Goal: Task Accomplishment & Management: Manage account settings

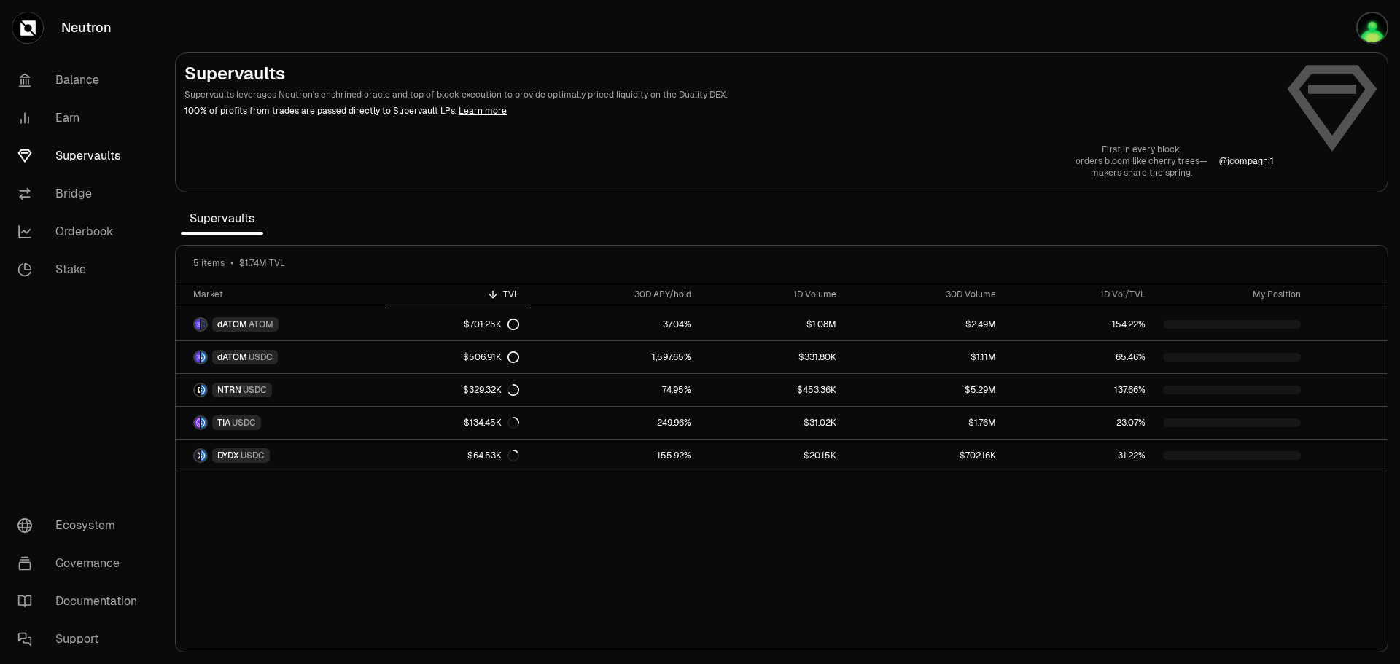
drag, startPoint x: 0, startPoint y: 0, endPoint x: 1352, endPoint y: 28, distance: 1352.3
click at [1352, 28] on button "button" at bounding box center [1353, 27] width 93 height 55
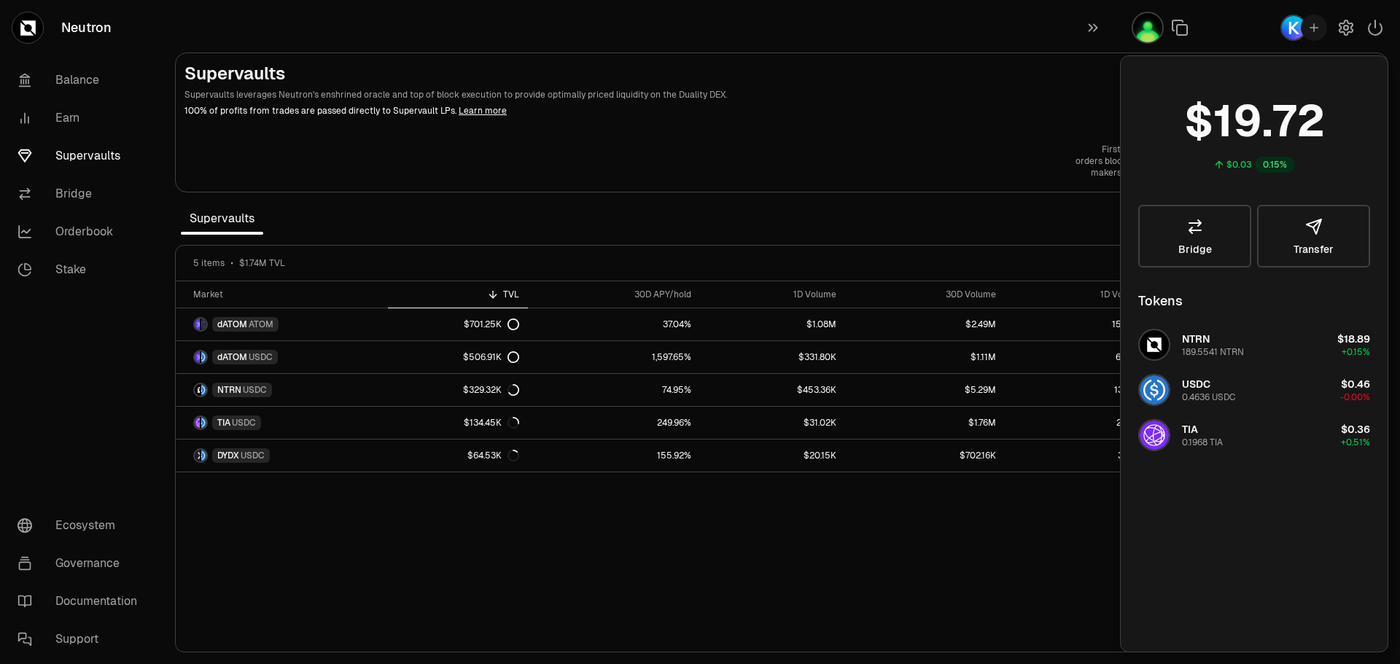
click at [930, 128] on div "Supervaults Supervaults leverages Neutron's enshrined oracle and top of block e…" at bounding box center [781, 120] width 1194 height 117
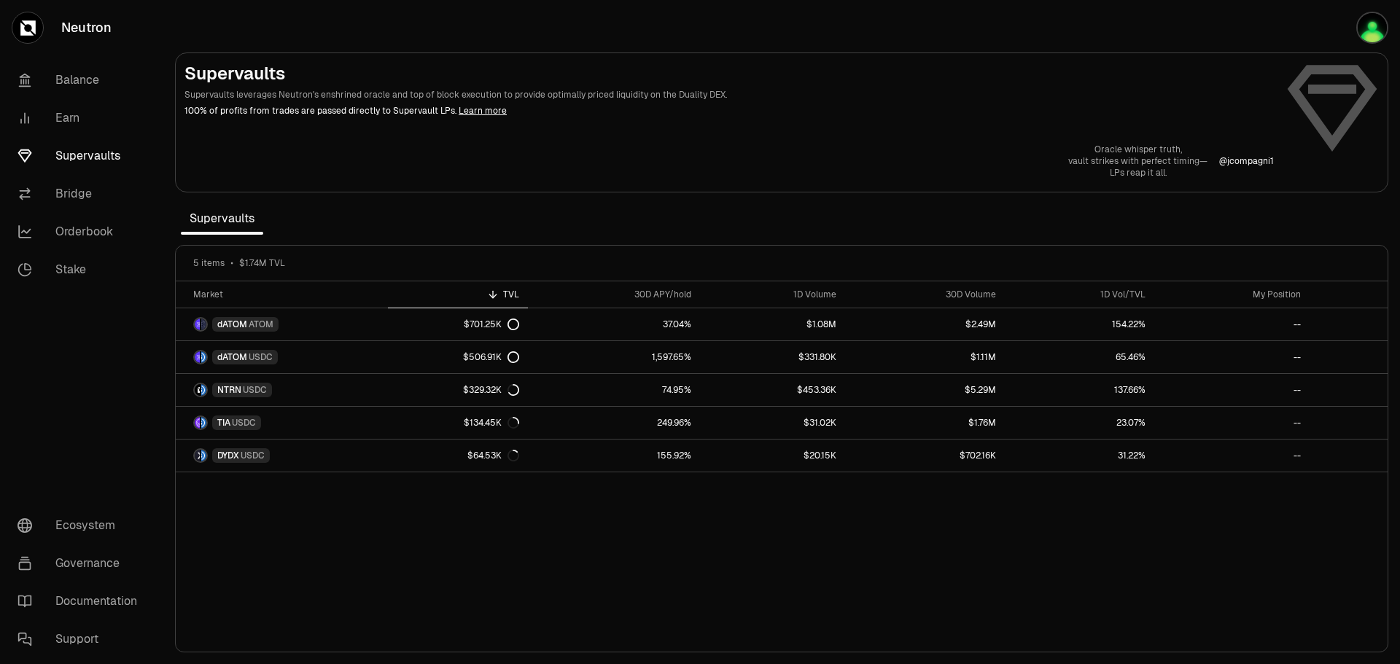
click at [1382, 32] on img "button" at bounding box center [1372, 28] width 32 height 32
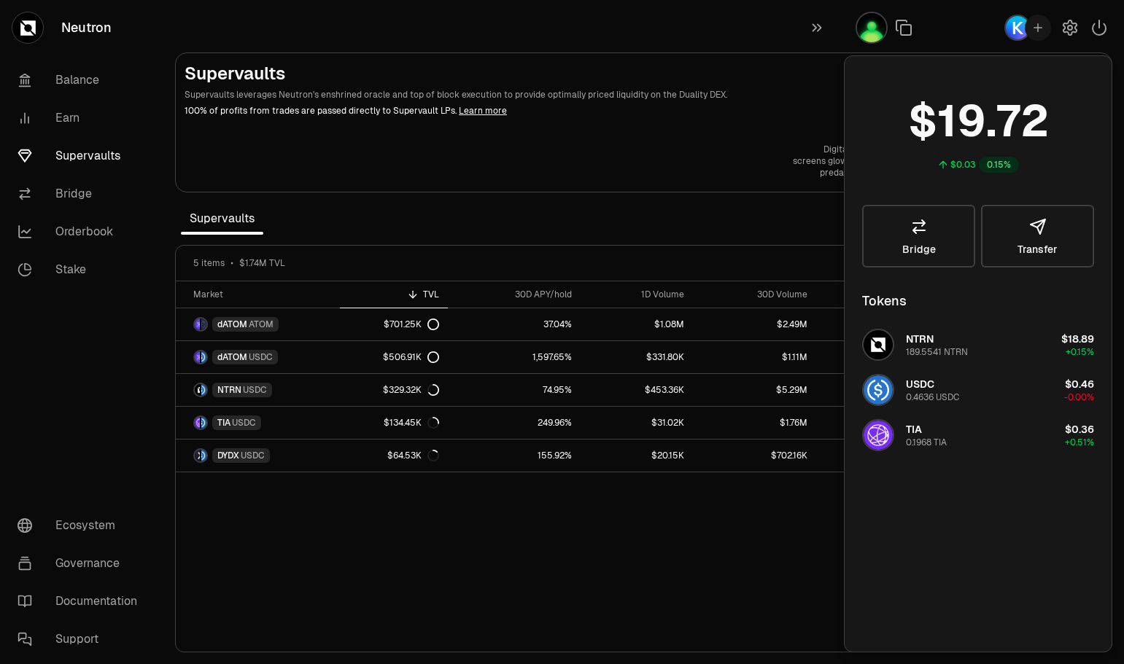
click at [808, 26] on button "button" at bounding box center [820, 27] width 47 height 55
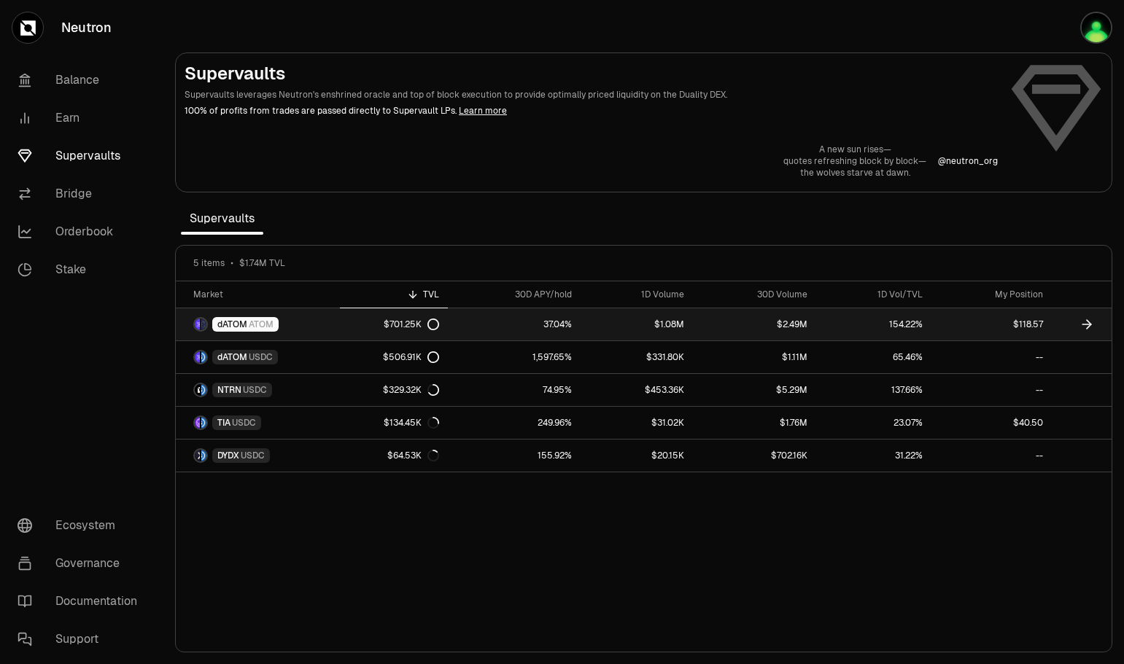
click at [617, 330] on link "$1.08M" at bounding box center [636, 324] width 112 height 32
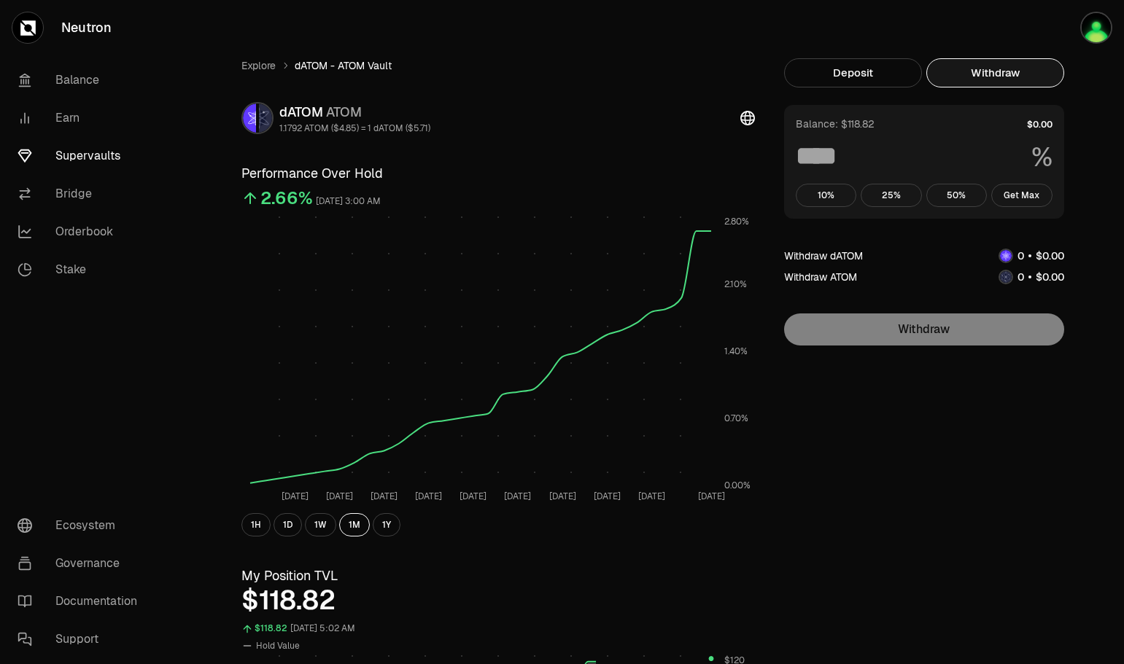
click at [1006, 87] on button "Withdraw" at bounding box center [995, 72] width 138 height 29
click at [1027, 193] on button "Get Max" at bounding box center [1021, 195] width 61 height 23
type input "***"
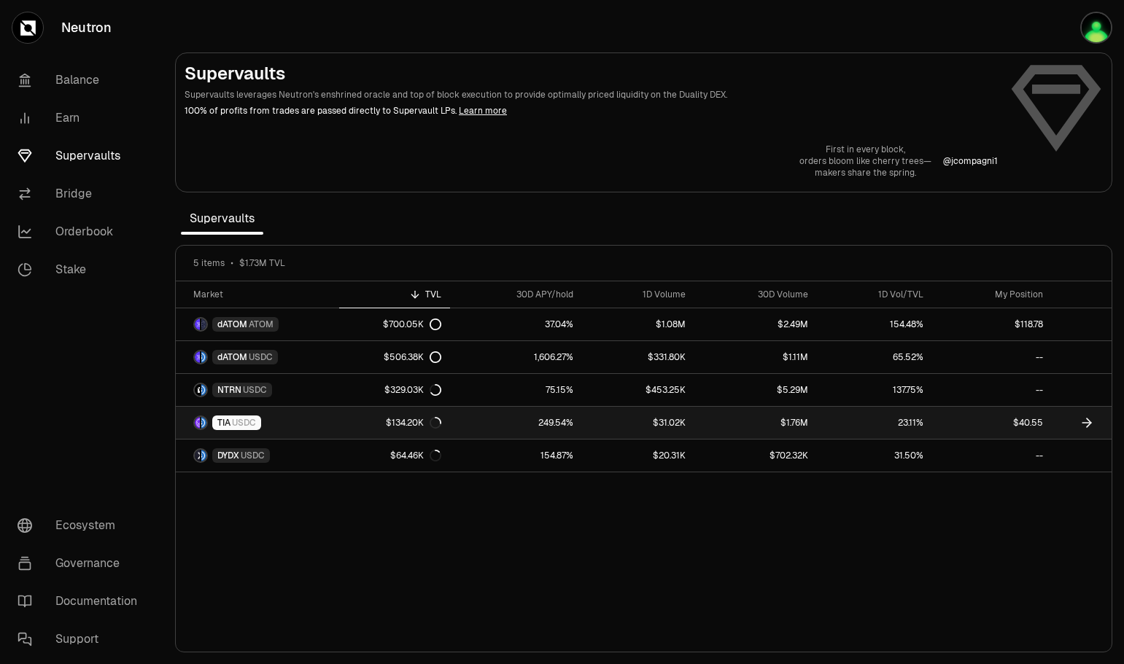
click at [470, 429] on link "249.54%" at bounding box center [516, 423] width 132 height 32
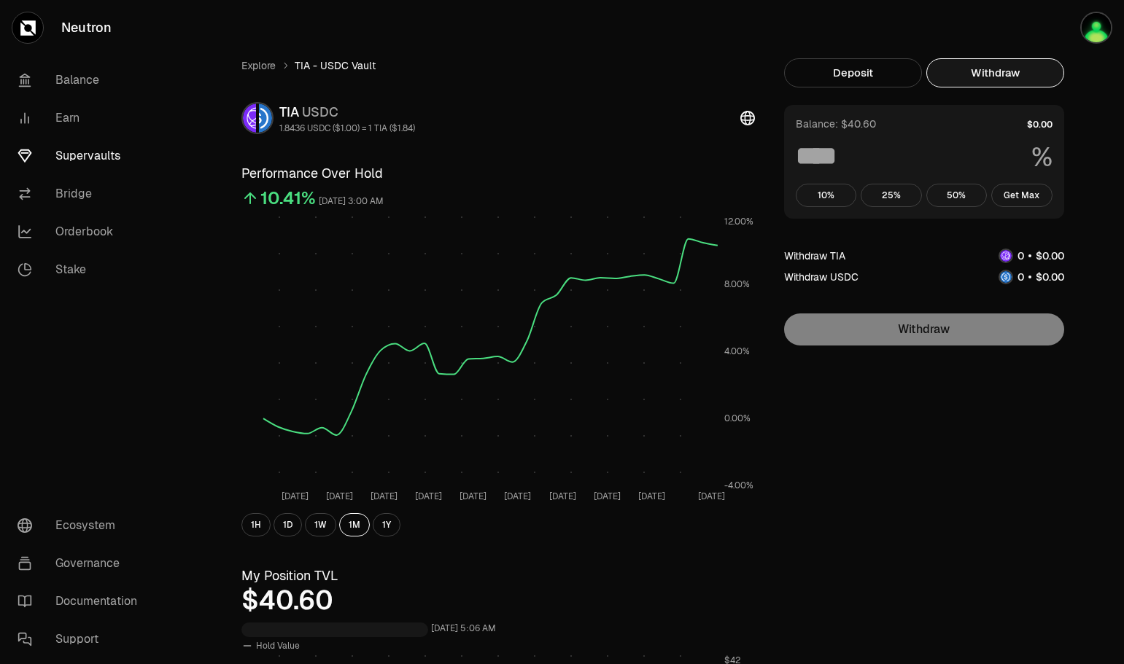
click at [983, 77] on button "Withdraw" at bounding box center [995, 72] width 138 height 29
click at [1024, 194] on button "Get Max" at bounding box center [1021, 195] width 61 height 23
type input "***"
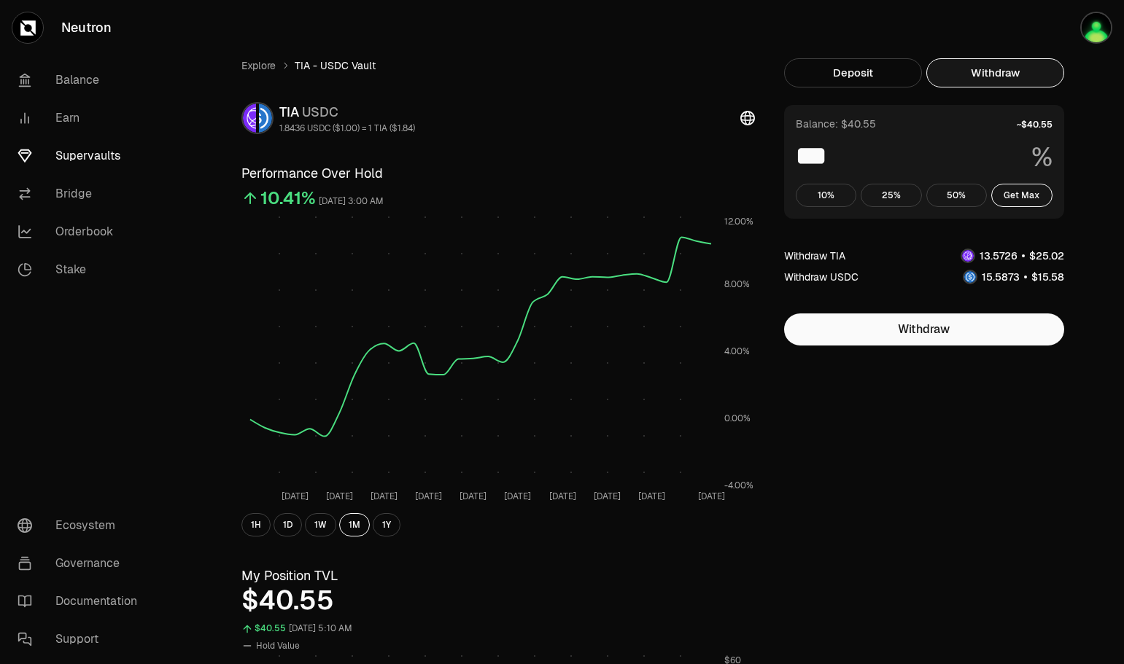
click at [68, 155] on link "Supervaults" at bounding box center [82, 156] width 152 height 38
